Goal: Task Accomplishment & Management: Use online tool/utility

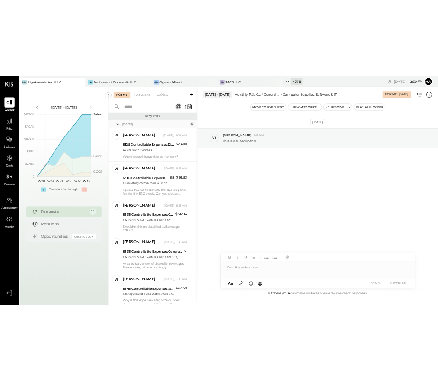
scroll to position [314, 0]
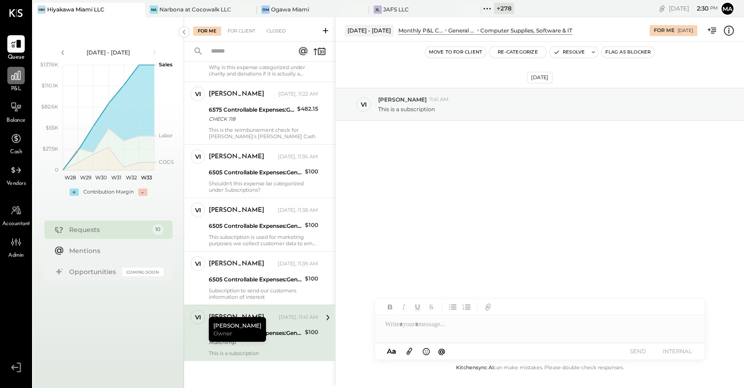
click at [14, 81] on div at bounding box center [15, 75] width 17 height 17
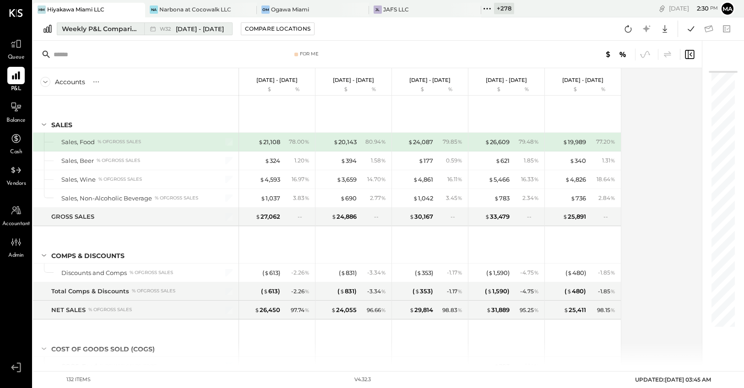
click at [109, 25] on div "Weekly P&L Comparison" at bounding box center [100, 28] width 77 height 9
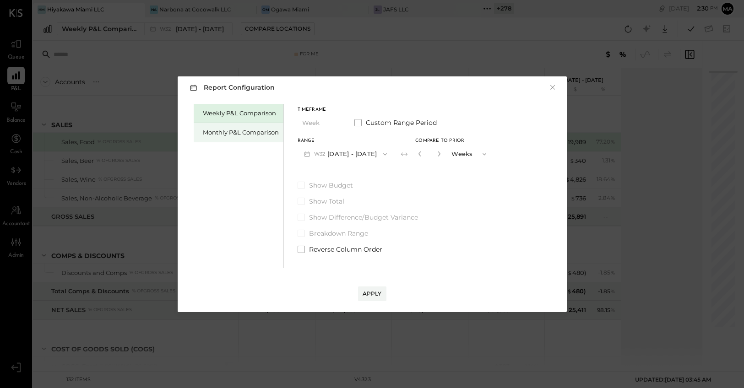
click at [247, 132] on div "Monthly P&L Comparison" at bounding box center [241, 132] width 76 height 9
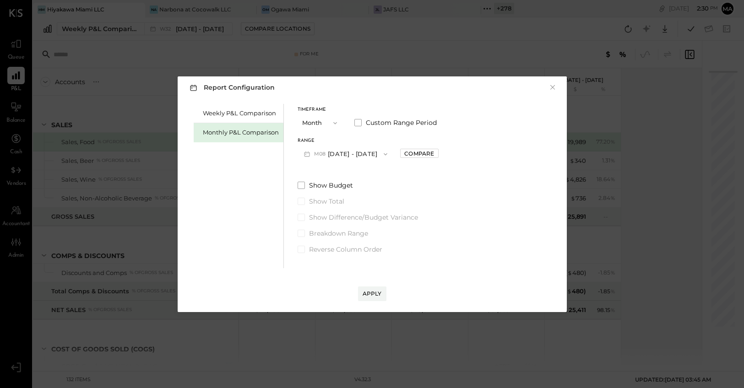
click at [329, 124] on span "button" at bounding box center [333, 122] width 12 height 7
click at [324, 159] on div "YTD" at bounding box center [320, 155] width 45 height 16
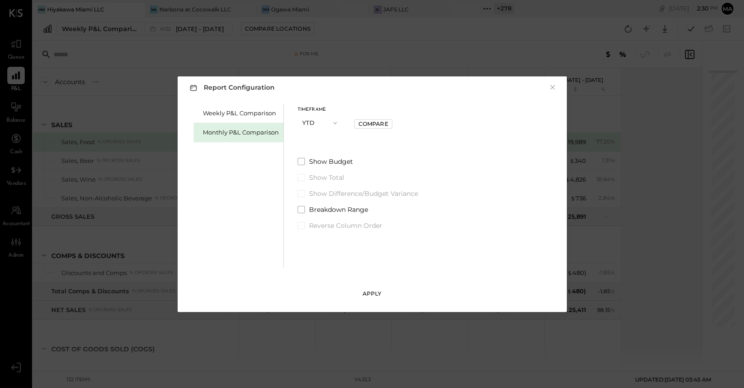
click at [371, 294] on div "Apply" at bounding box center [371, 294] width 19 height 8
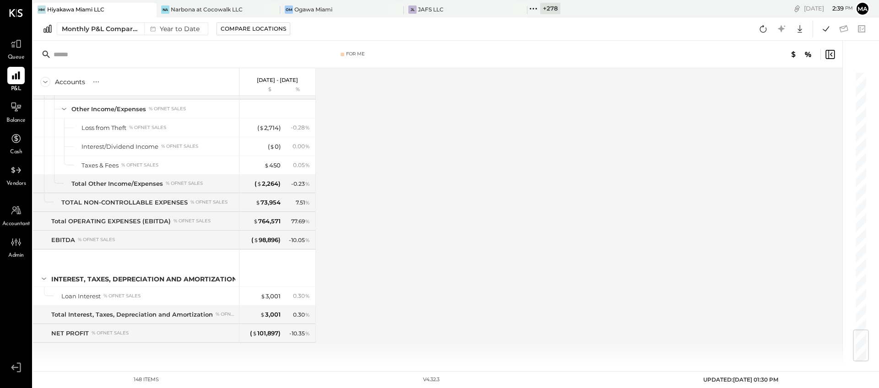
click at [72, 8] on div "Hiyakawa Miami LLC" at bounding box center [75, 9] width 57 height 8
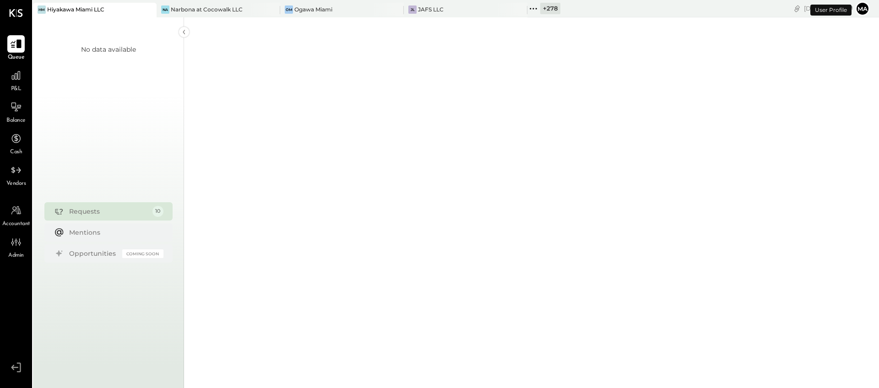
click at [15, 42] on icon at bounding box center [16, 44] width 12 height 12
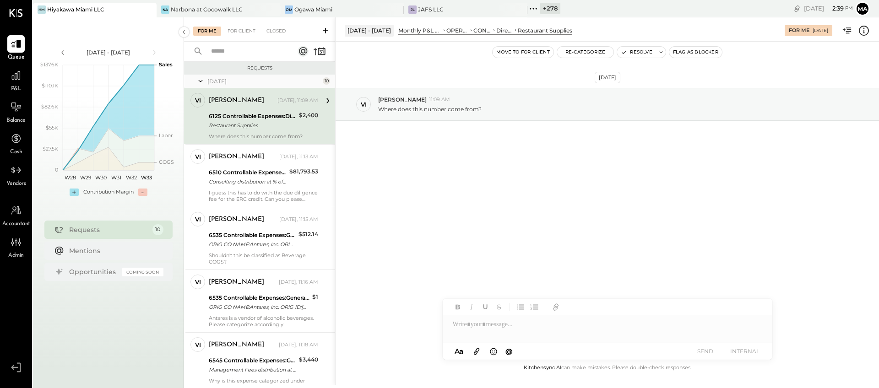
click at [243, 112] on div "6125 Controllable Expenses:Direct Operating Expenses:Restaurant Supplies" at bounding box center [252, 116] width 87 height 9
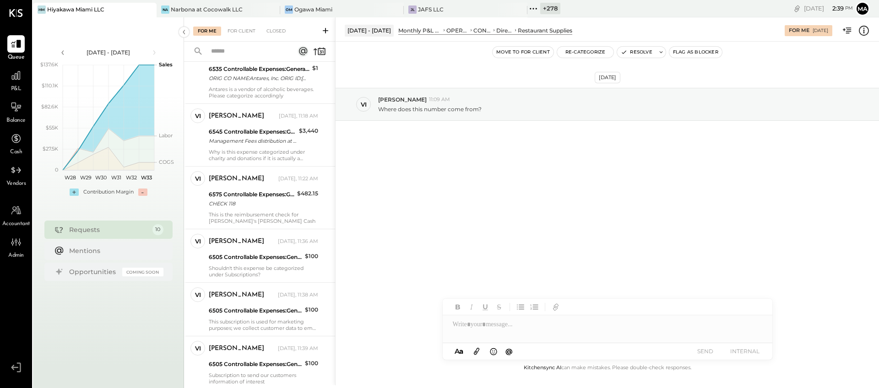
scroll to position [249, 0]
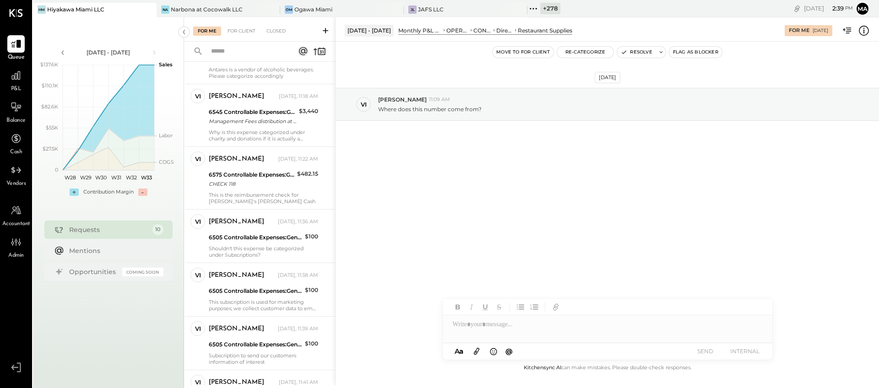
click at [477, 329] on div at bounding box center [608, 324] width 330 height 18
type input "******"
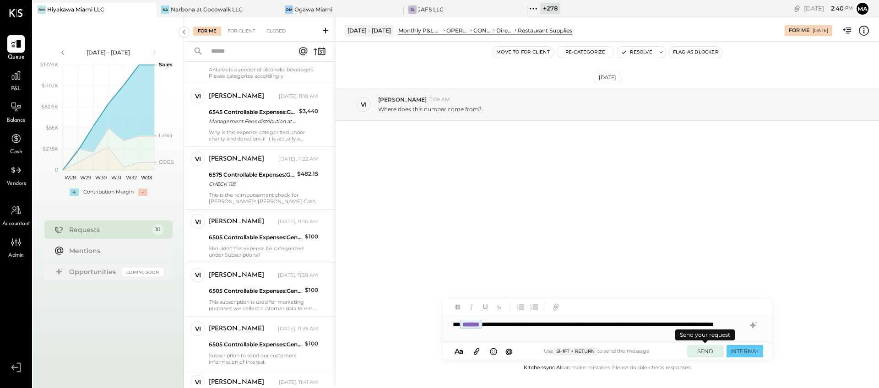
click at [708, 352] on button "SEND" at bounding box center [705, 351] width 37 height 12
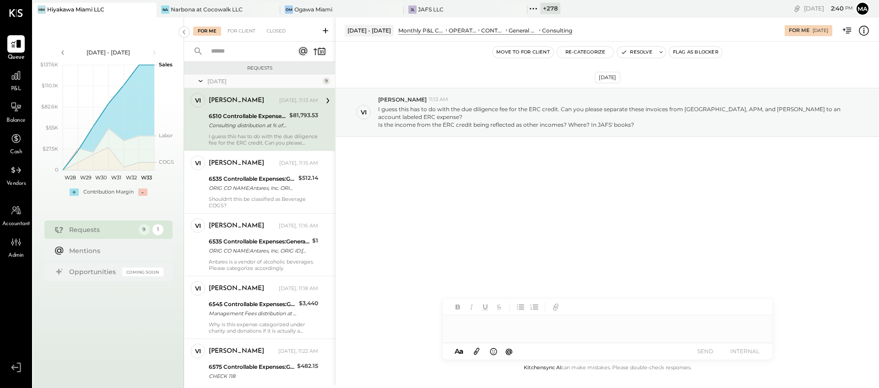
scroll to position [0, 0]
click at [264, 123] on div "Consulting distribution at % of Net sales" at bounding box center [248, 124] width 78 height 9
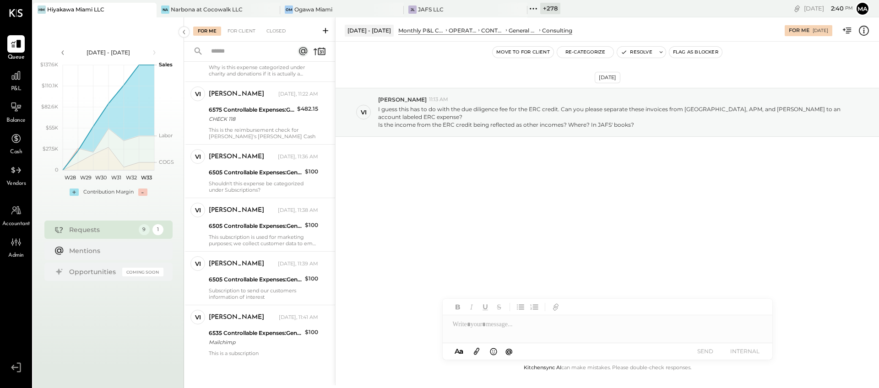
scroll to position [0, 0]
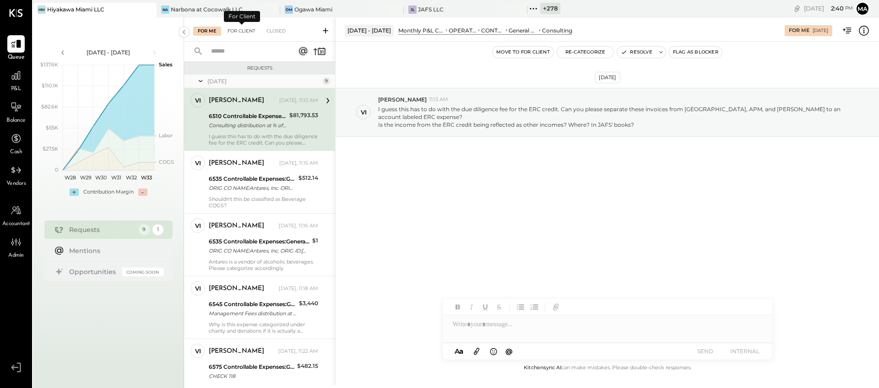
click at [241, 31] on div "For Client" at bounding box center [241, 31] width 37 height 9
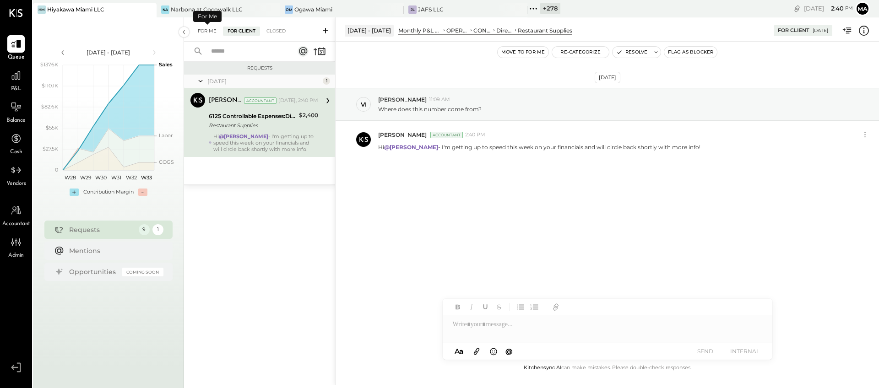
click at [210, 31] on div "For Me" at bounding box center [207, 31] width 28 height 9
